Goal: Information Seeking & Learning: Learn about a topic

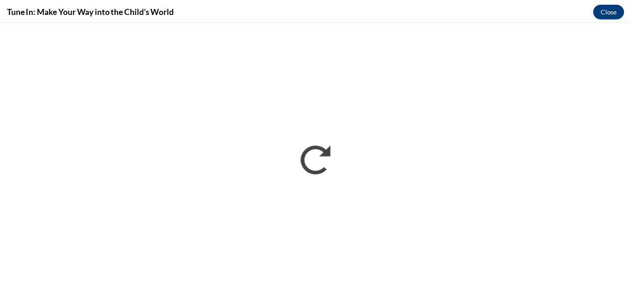
scroll to position [467, 0]
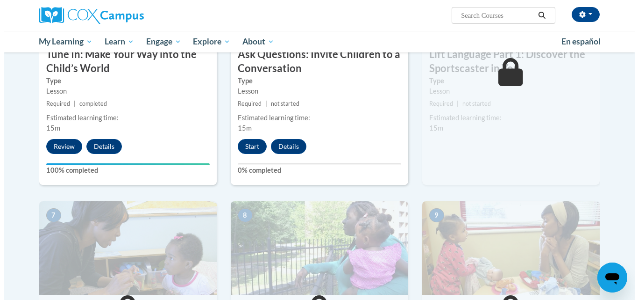
scroll to position [514, 0]
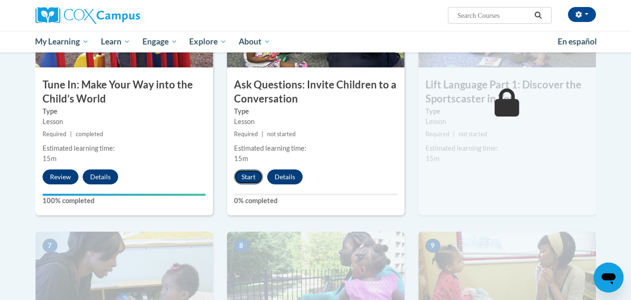
click at [246, 181] on button "Start" at bounding box center [248, 176] width 29 height 15
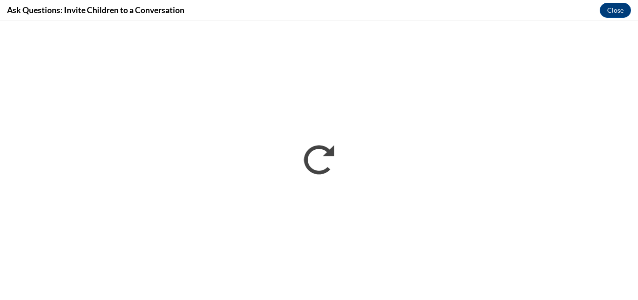
scroll to position [0, 0]
